Goal: Task Accomplishment & Management: Use online tool/utility

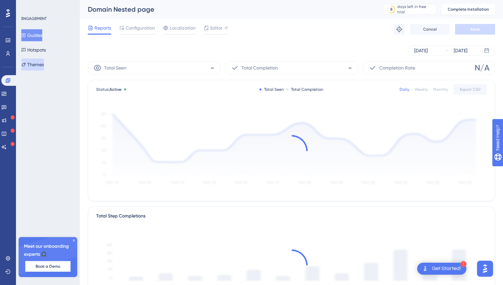
click at [39, 70] on button "Themes" at bounding box center [32, 65] width 23 height 12
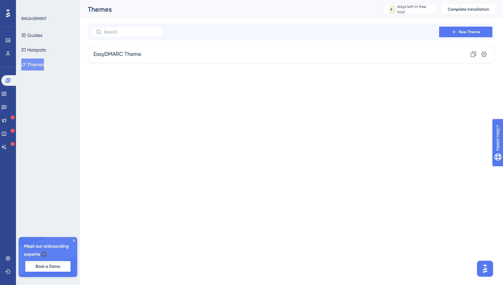
click at [9, 75] on div "Engagement Widgets Feedback Product Updates Knowledge Base AI Assistant" at bounding box center [7, 105] width 13 height 93
click at [9, 83] on icon at bounding box center [7, 80] width 5 height 5
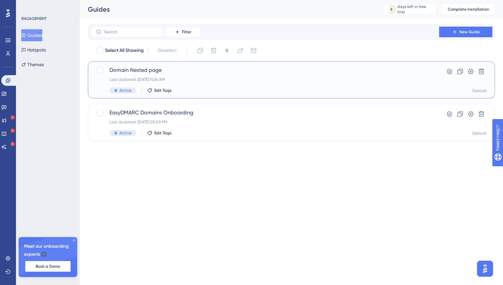
click at [193, 74] on div "Domain Nested page Last Updated: Aug 13 2025, 11:24 AM Active Edit Tags" at bounding box center [264, 79] width 311 height 27
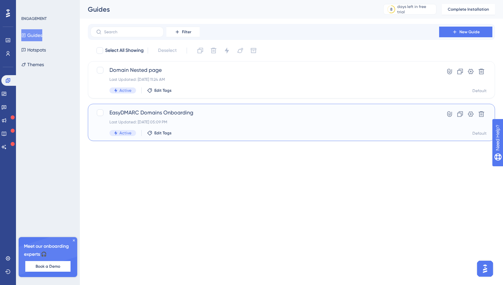
click at [181, 106] on div "EasyDMARC Domains Onboarding Last Updated: Aug 13 2025, 05:09 PM Active Edit Ta…" at bounding box center [291, 122] width 407 height 37
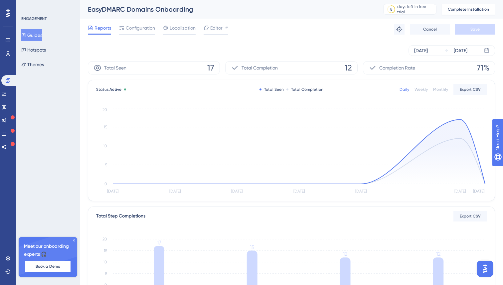
click at [38, 35] on button "Guides" at bounding box center [31, 35] width 21 height 12
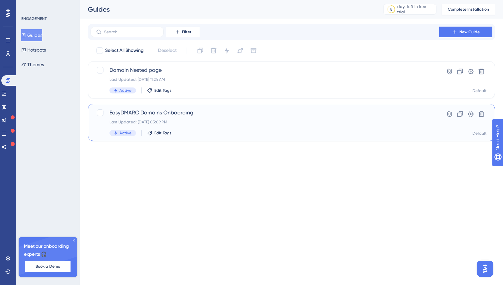
click at [201, 121] on div "Last Updated: Aug 13 2025, 05:09 PM" at bounding box center [264, 121] width 311 height 5
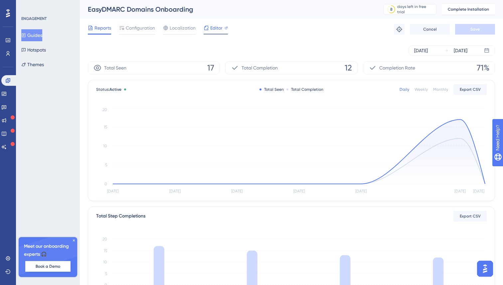
click at [212, 31] on span "Editor" at bounding box center [216, 28] width 12 height 8
click at [217, 26] on span "Editor" at bounding box center [216, 28] width 12 height 8
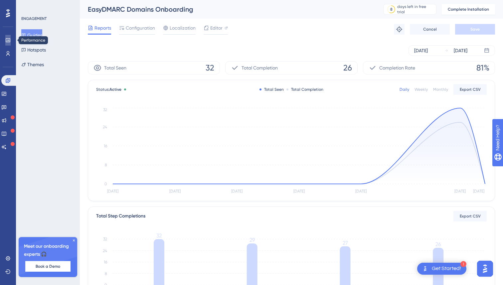
click at [10, 43] on link at bounding box center [7, 40] width 5 height 11
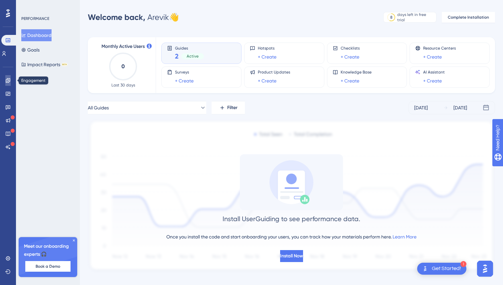
click at [9, 79] on icon at bounding box center [7, 80] width 5 height 5
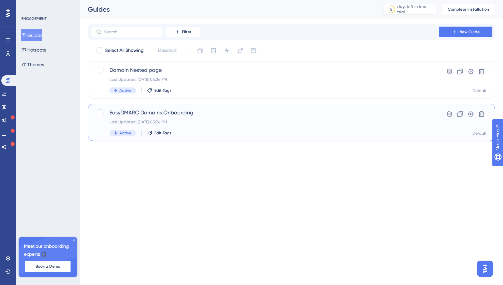
click at [211, 115] on span "EasyDMARC Domains Onboarding" at bounding box center [264, 113] width 311 height 8
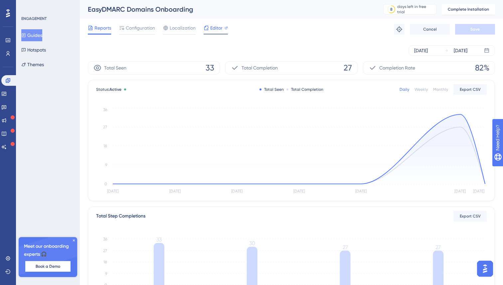
click at [217, 26] on span "Editor" at bounding box center [216, 28] width 12 height 8
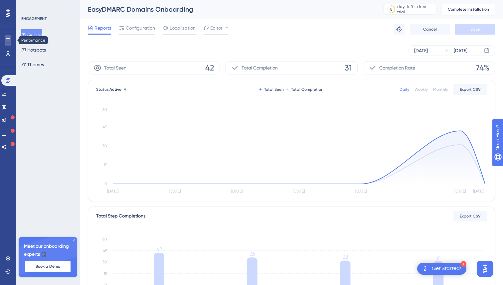
click at [7, 38] on icon at bounding box center [7, 40] width 5 height 5
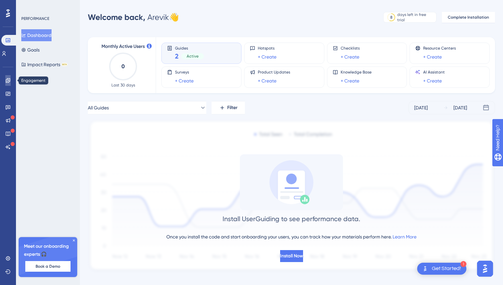
click at [7, 78] on icon at bounding box center [7, 80] width 5 height 5
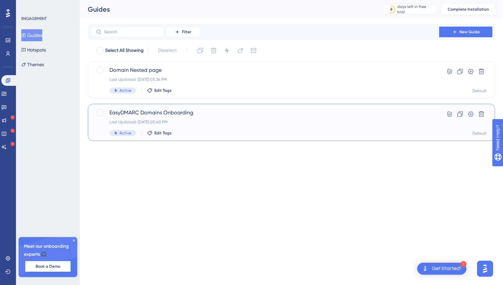
click at [207, 121] on div "Last Updated: Aug 13 2025, 05:40 PM" at bounding box center [264, 121] width 311 height 5
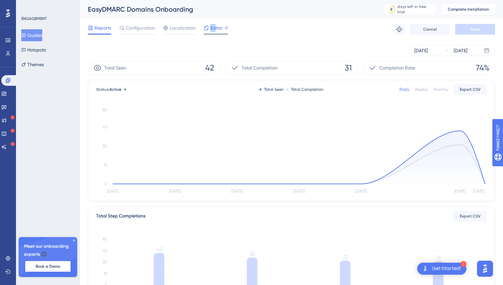
click at [214, 24] on span "Editor" at bounding box center [216, 28] width 12 height 8
